Goal: Browse casually

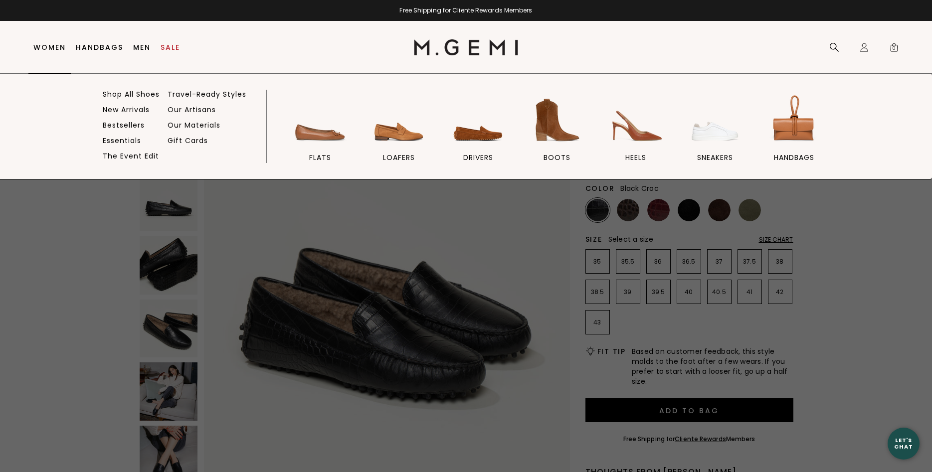
click at [61, 45] on link "Women" at bounding box center [49, 47] width 32 height 8
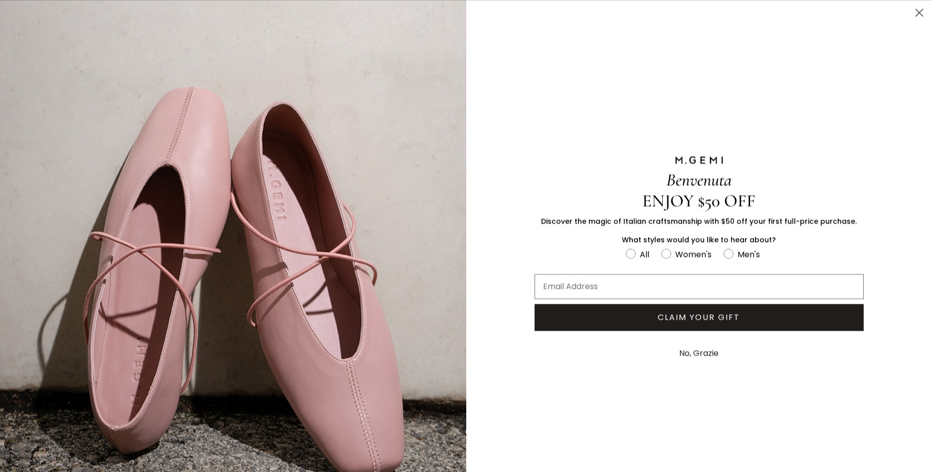
scroll to position [81, 0]
click at [711, 356] on button "No, Grazie" at bounding box center [698, 353] width 49 height 25
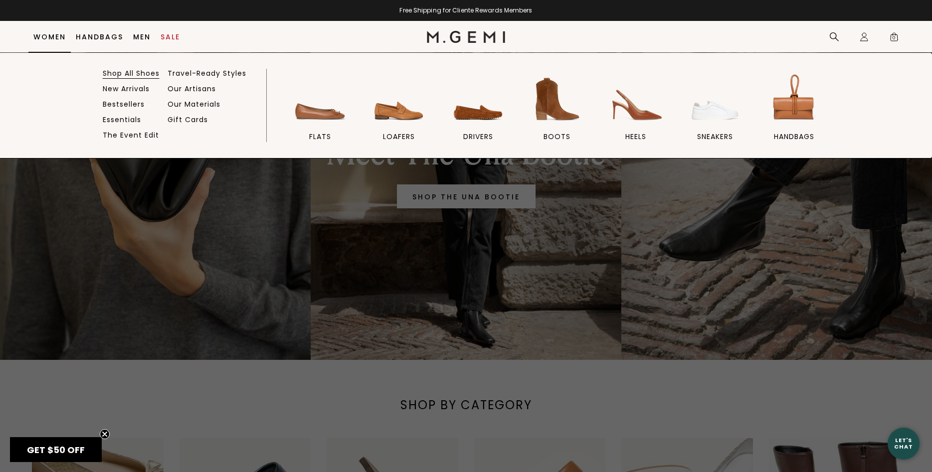
click at [144, 74] on link "Shop All Shoes" at bounding box center [131, 73] width 57 height 9
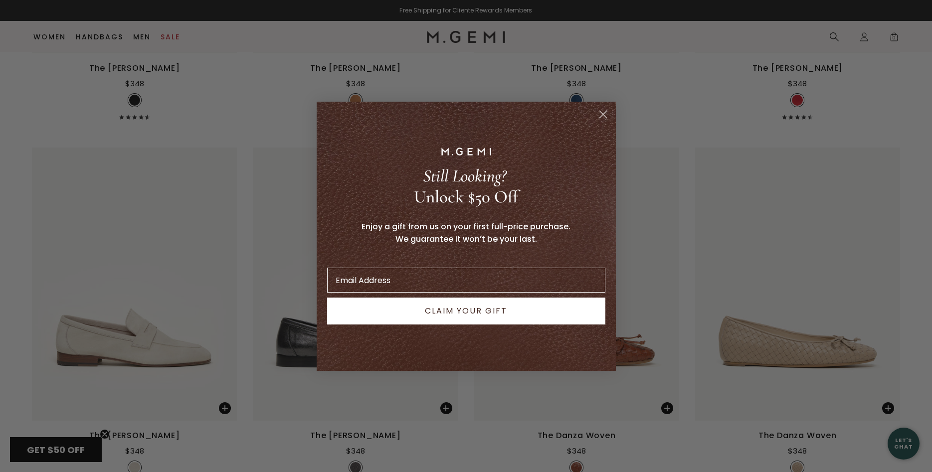
scroll to position [6187, 0]
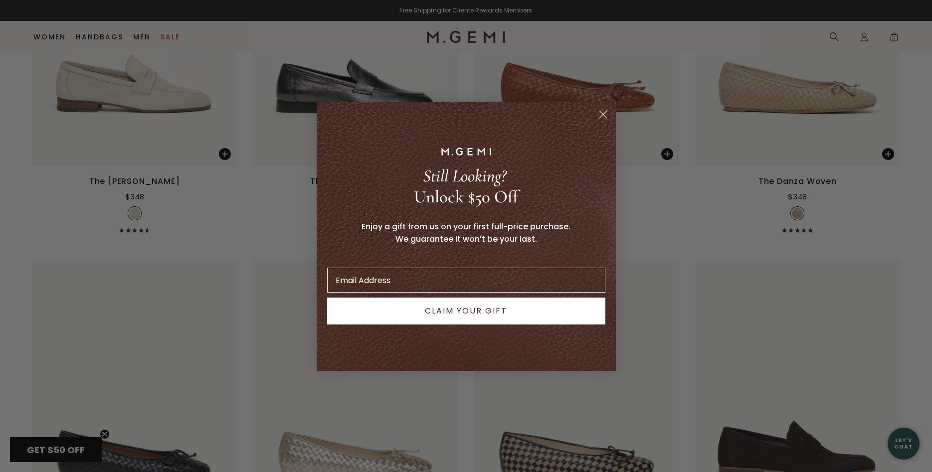
click at [604, 117] on circle "Close dialog" at bounding box center [603, 114] width 16 height 16
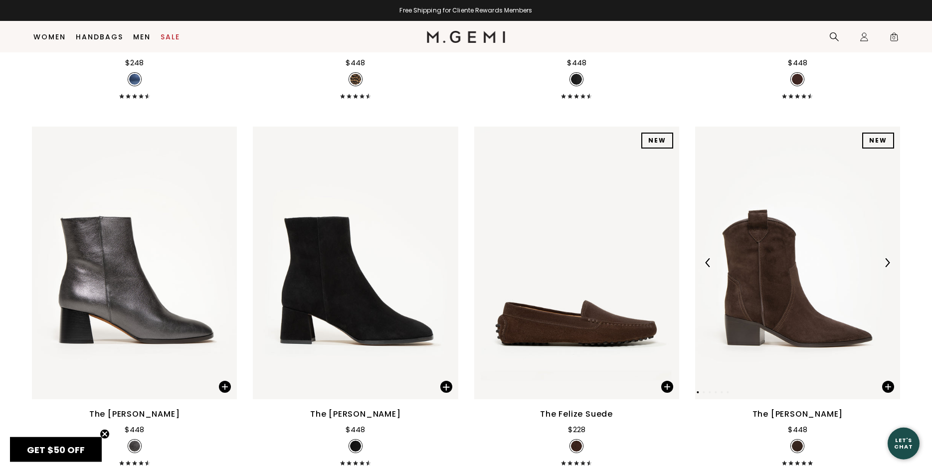
scroll to position [11836, 0]
